Goal: Task Accomplishment & Management: Use online tool/utility

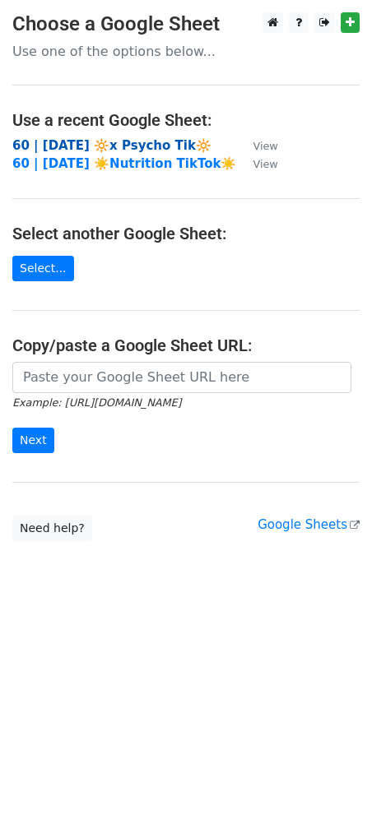
click at [76, 148] on strong "60 | SEP 5 2025 🔆x Psycho Tik🔆" at bounding box center [111, 145] width 199 height 15
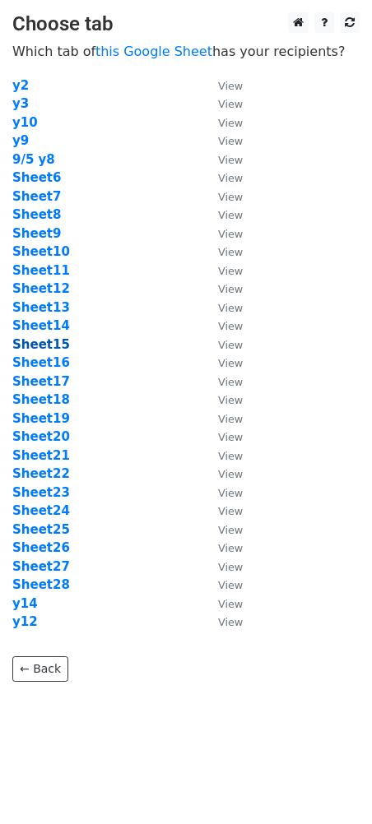
click at [59, 345] on strong "Sheet15" at bounding box center [41, 344] width 58 height 15
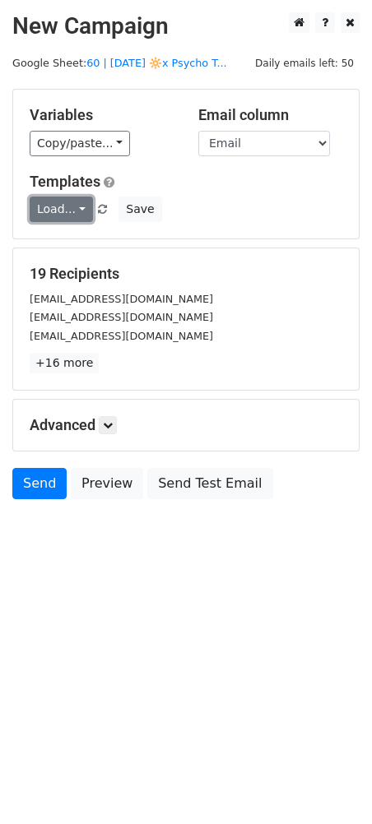
click at [72, 215] on link "Load..." at bounding box center [61, 209] width 63 height 25
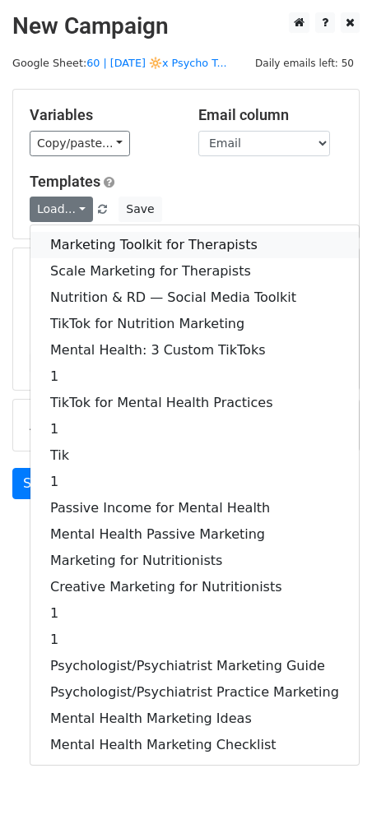
click at [98, 247] on link "Marketing Toolkit for Therapists" at bounding box center [194, 245] width 328 height 26
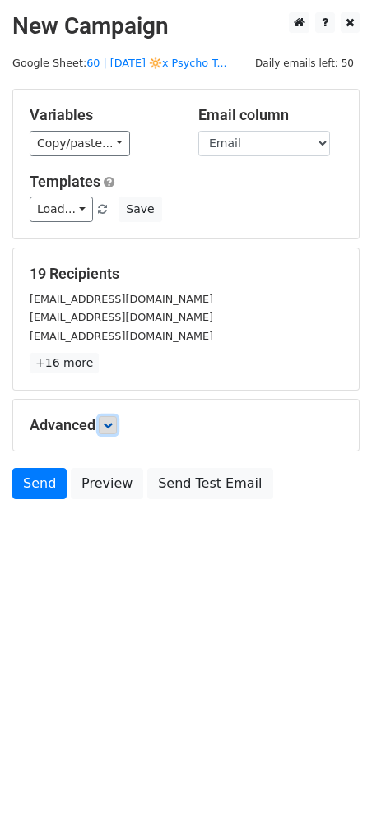
click at [107, 429] on link at bounding box center [108, 425] width 18 height 18
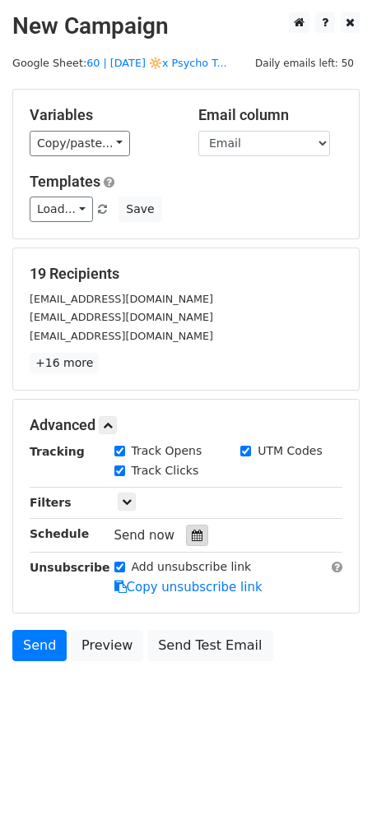
click at [192, 534] on icon at bounding box center [197, 536] width 11 height 12
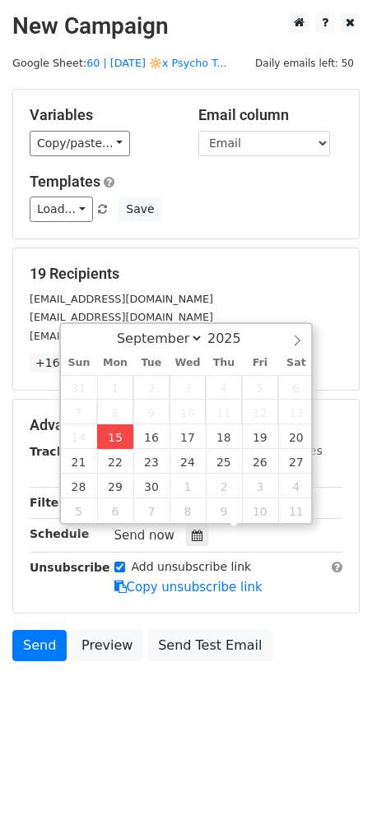
type input "[DATE] 14:28"
type input "02"
type input "28"
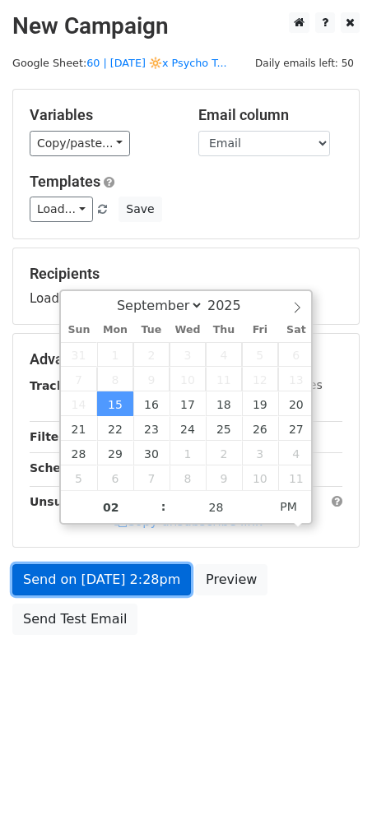
click at [127, 590] on link "Send on [DATE] 2:28pm" at bounding box center [101, 579] width 178 height 31
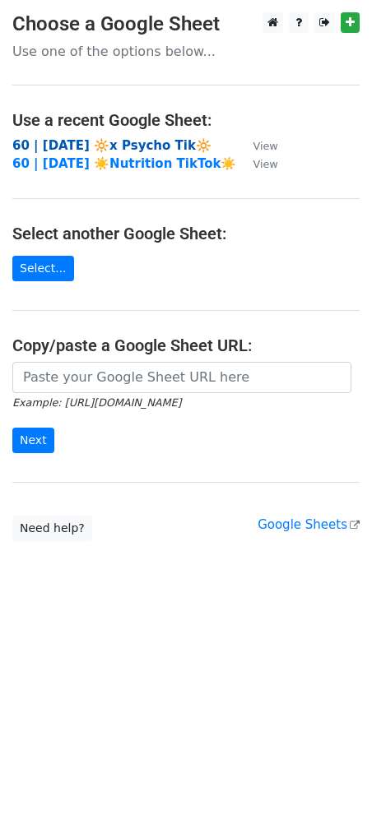
click at [109, 148] on strong "60 | [DATE] 🔆x Psycho Tik🔆" at bounding box center [111, 145] width 199 height 15
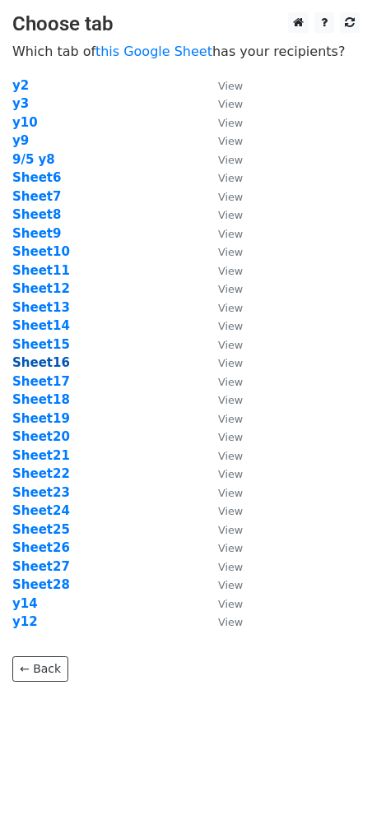
click at [44, 368] on strong "Sheet16" at bounding box center [41, 362] width 58 height 15
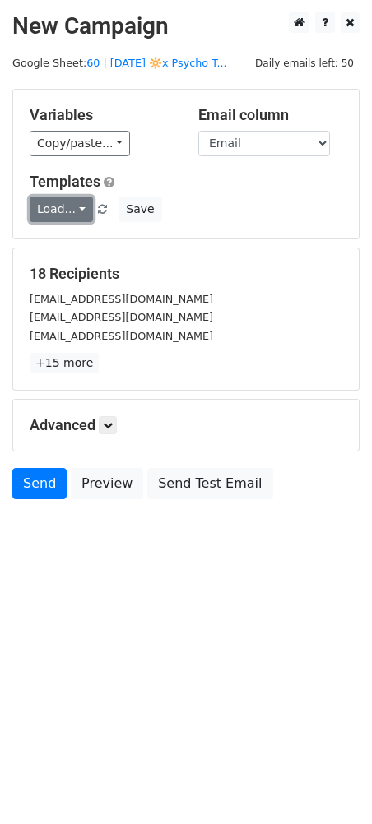
click at [59, 208] on link "Load..." at bounding box center [61, 209] width 63 height 25
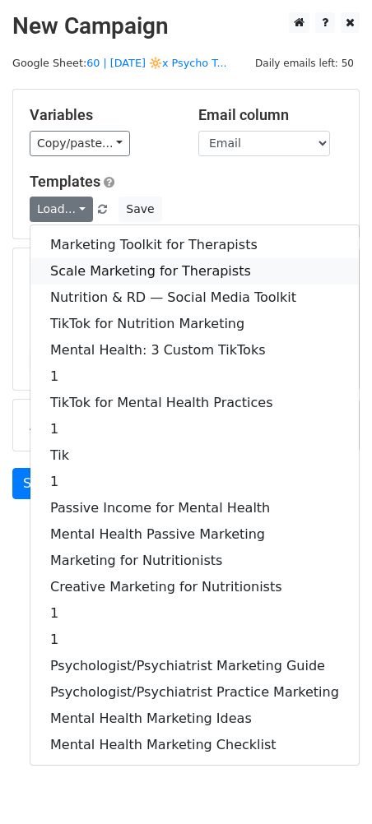
click at [119, 271] on link "Scale Marketing for Therapists" at bounding box center [194, 271] width 328 height 26
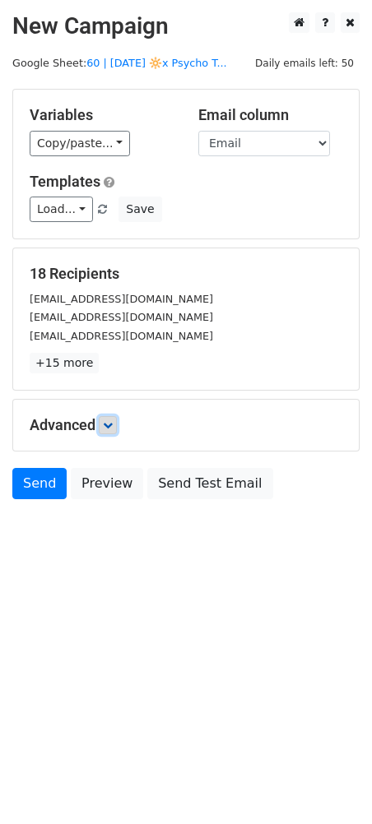
click at [117, 427] on link at bounding box center [108, 425] width 18 height 18
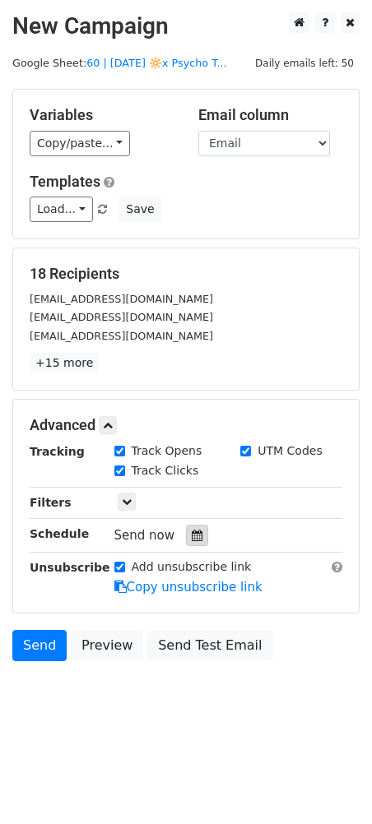
click at [192, 537] on icon at bounding box center [197, 536] width 11 height 12
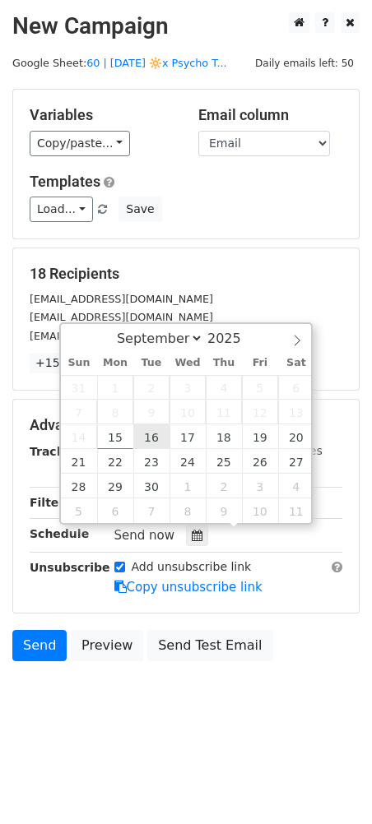
type input "2025-09-16 12:00"
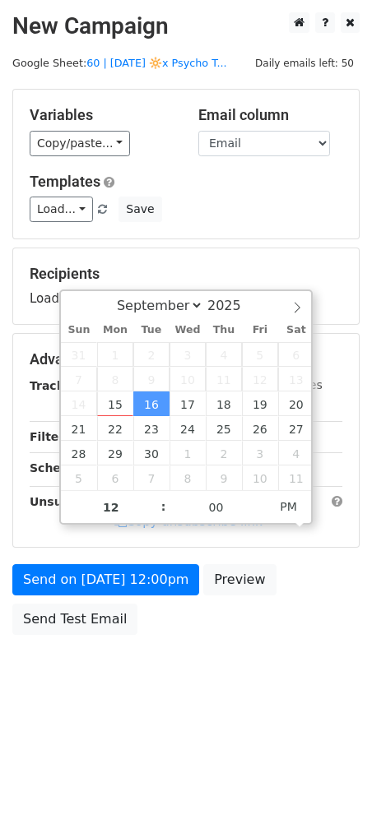
click at [109, 562] on form "Variables Copy/paste... {{Email}} Email column Email Templates Load... Marketin…" at bounding box center [185, 366] width 347 height 554
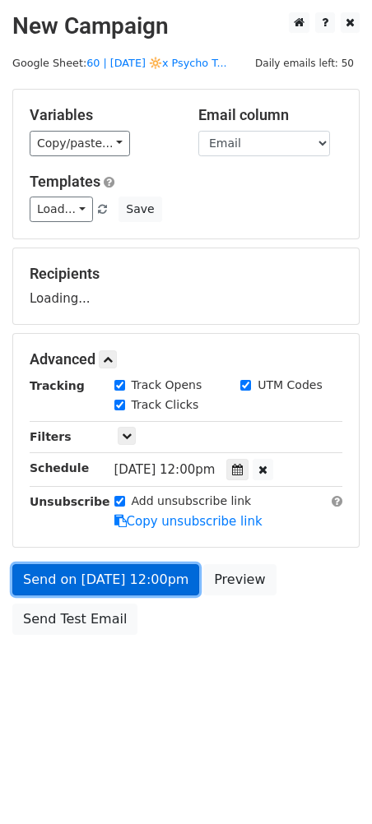
click at [109, 590] on form "Variables Copy/paste... {{Email}} Email column Email Templates Load... Marketin…" at bounding box center [185, 366] width 347 height 554
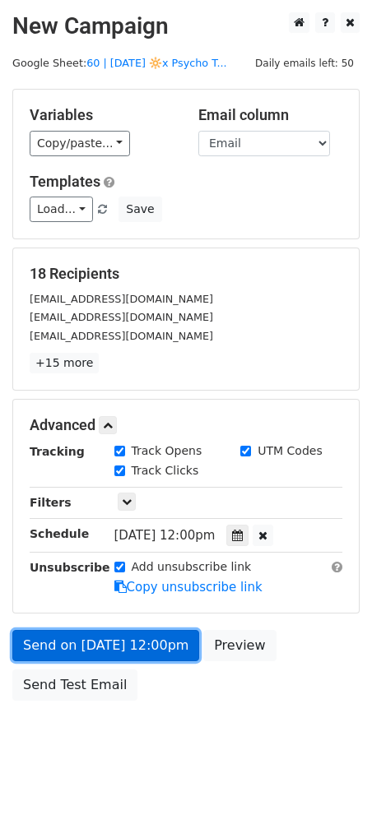
click at [156, 650] on link "Send on Sep 16 at 12:00pm" at bounding box center [105, 645] width 187 height 31
